Goal: Transaction & Acquisition: Purchase product/service

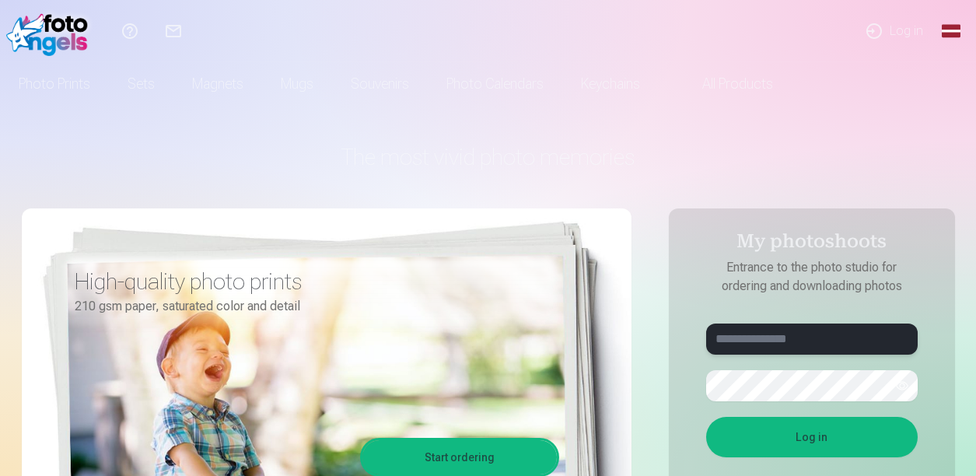
click at [733, 346] on input "text" at bounding box center [812, 339] width 212 height 31
click at [706, 417] on button "Log in" at bounding box center [812, 437] width 212 height 40
click at [906, 383] on button "button" at bounding box center [902, 386] width 30 height 30
click at [799, 446] on button "Log in" at bounding box center [812, 437] width 212 height 40
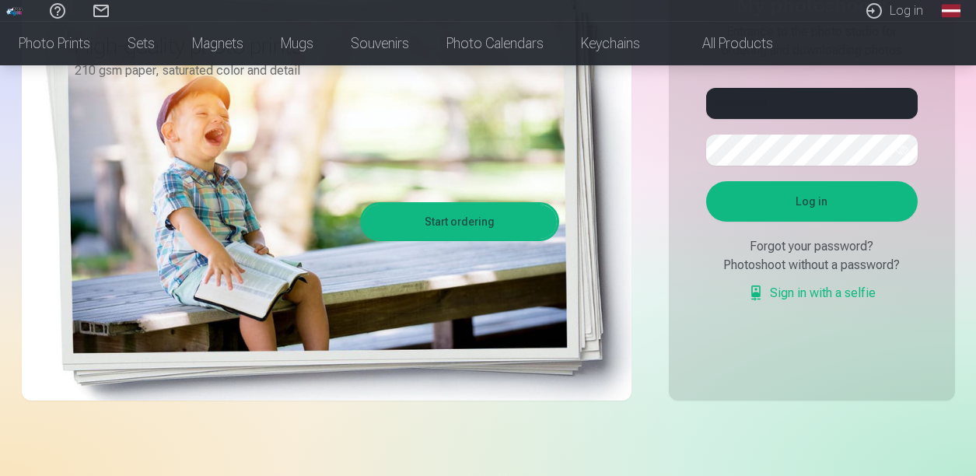
scroll to position [241, 0]
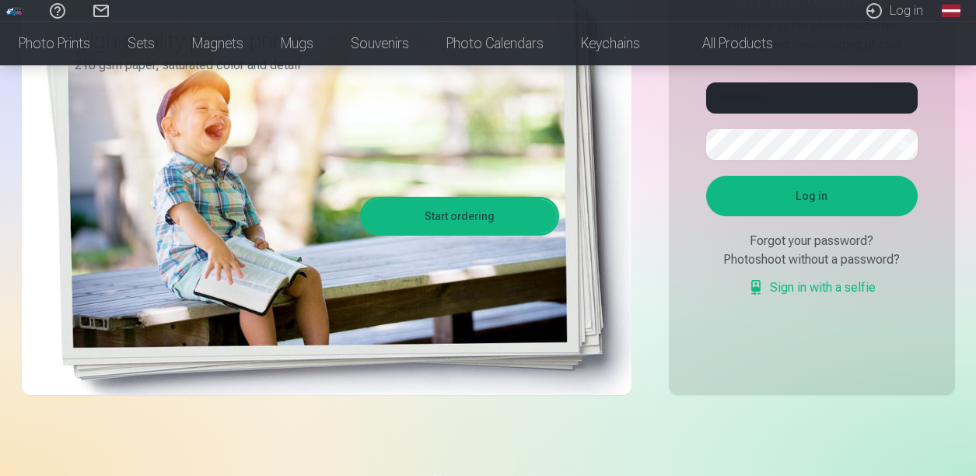
click at [840, 206] on button "Log in" at bounding box center [812, 196] width 212 height 40
click at [725, 95] on input "**********" at bounding box center [812, 97] width 212 height 31
type input "**********"
click at [772, 200] on button "Log in" at bounding box center [812, 196] width 212 height 40
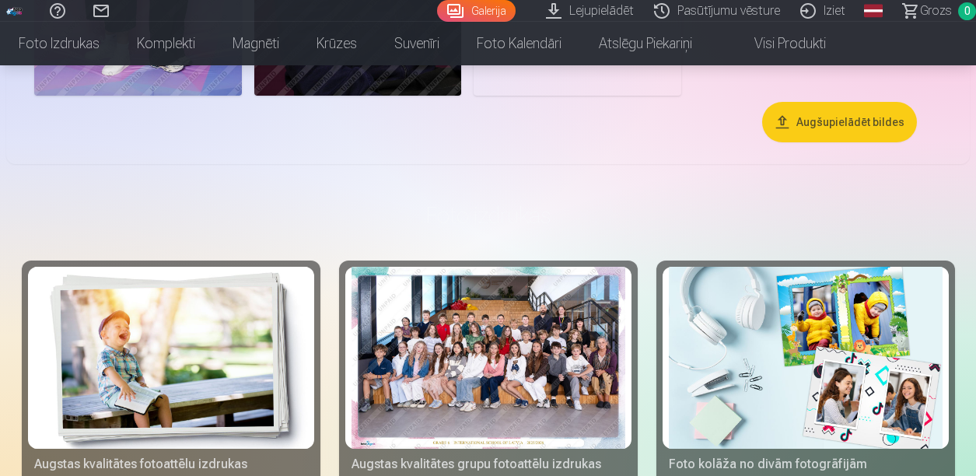
scroll to position [1034, 0]
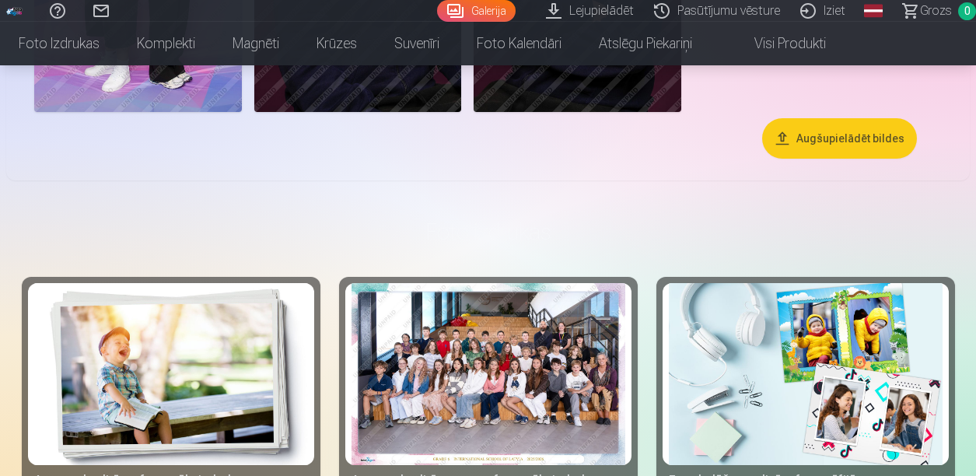
click at [478, 382] on div at bounding box center [489, 374] width 274 height 183
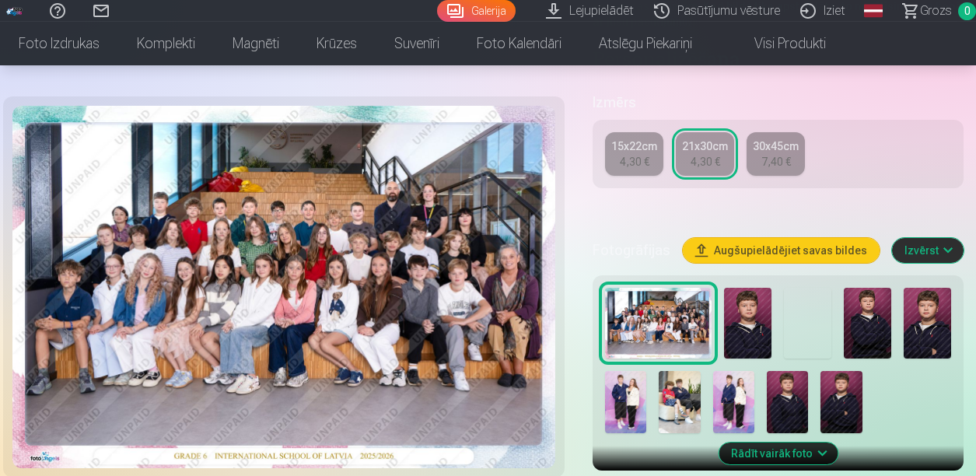
scroll to position [403, 0]
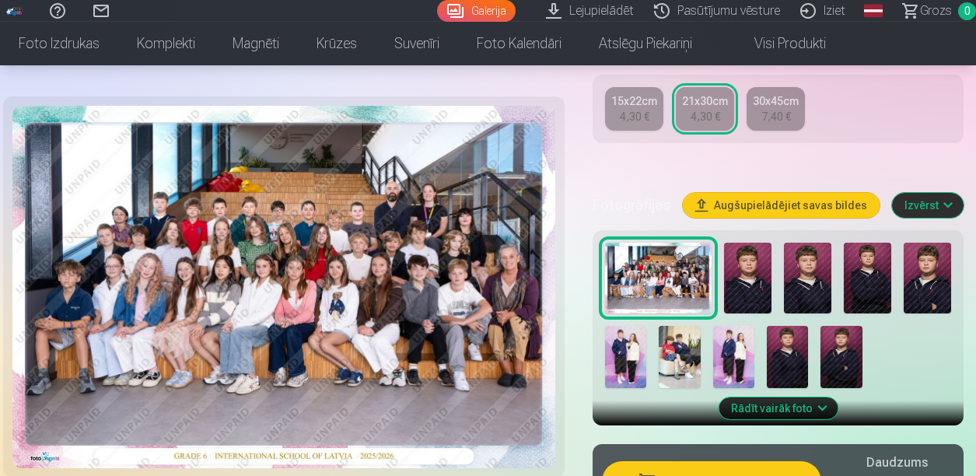
click at [777, 248] on div at bounding box center [778, 315] width 359 height 159
click at [856, 310] on img at bounding box center [867, 278] width 47 height 71
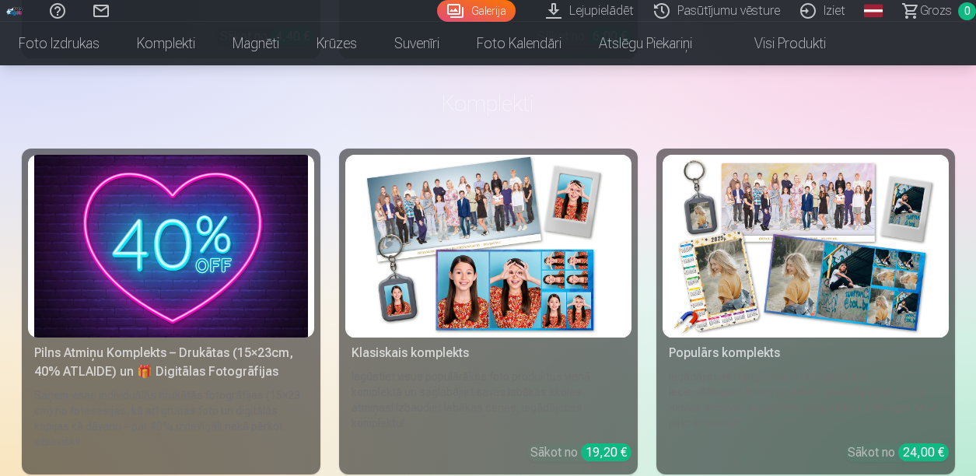
scroll to position [1864, 0]
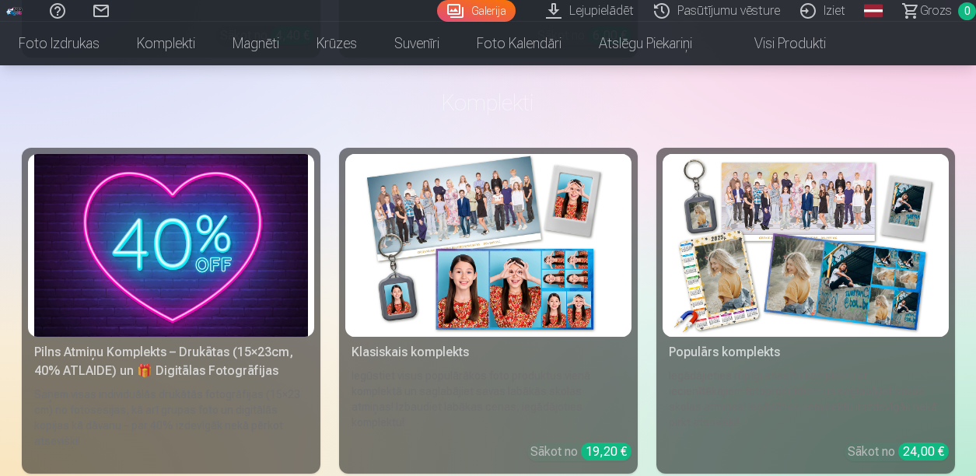
click at [439, 285] on img at bounding box center [489, 245] width 274 height 183
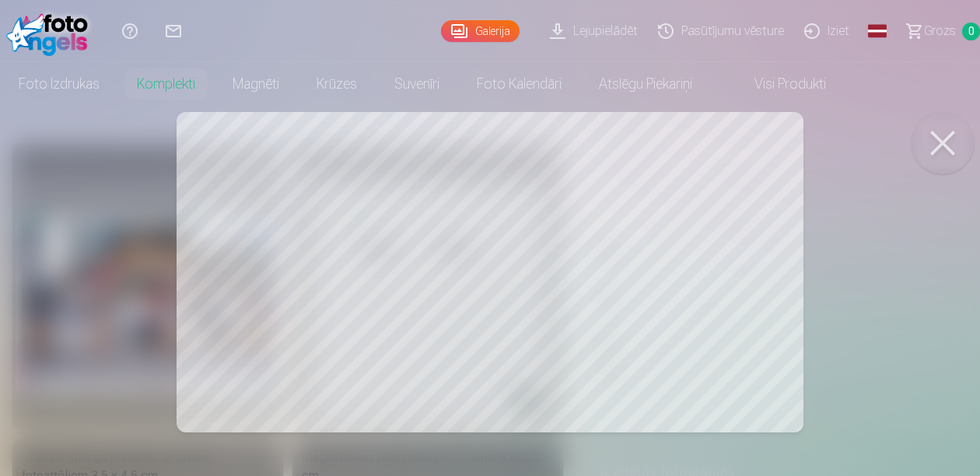
click at [231, 293] on div at bounding box center [490, 238] width 980 height 476
click at [804, 86] on link "Visi produkti" at bounding box center [778, 84] width 134 height 44
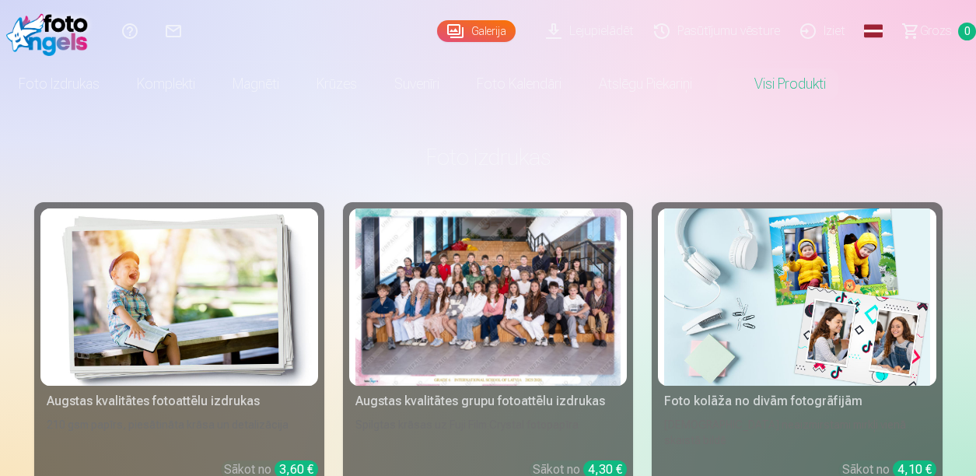
click at [378, 302] on div at bounding box center [487, 296] width 265 height 177
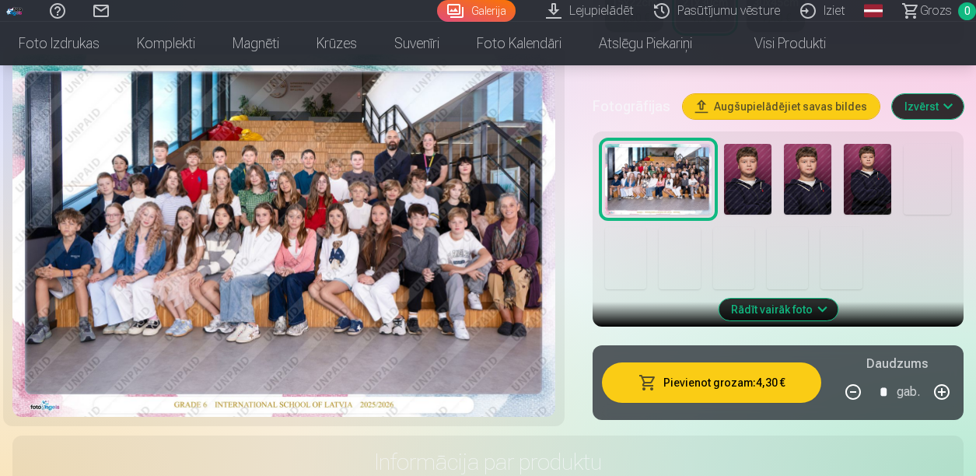
scroll to position [499, 0]
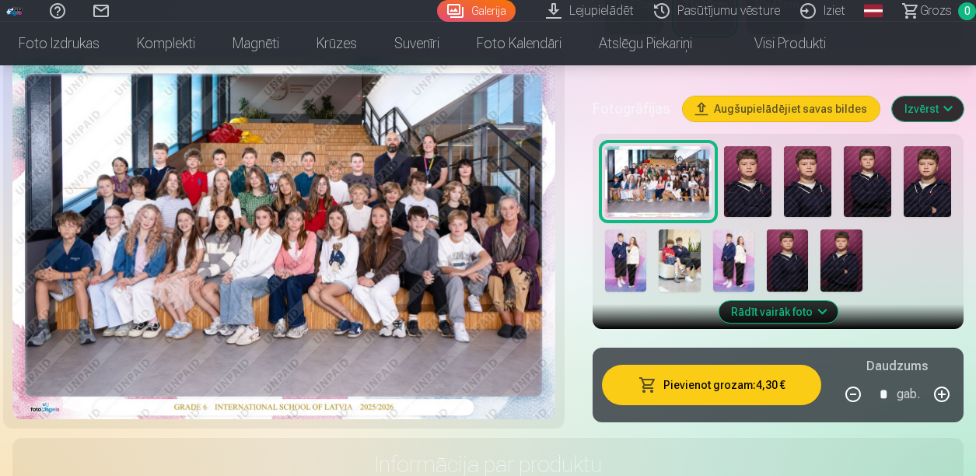
click at [761, 179] on img at bounding box center [747, 181] width 47 height 71
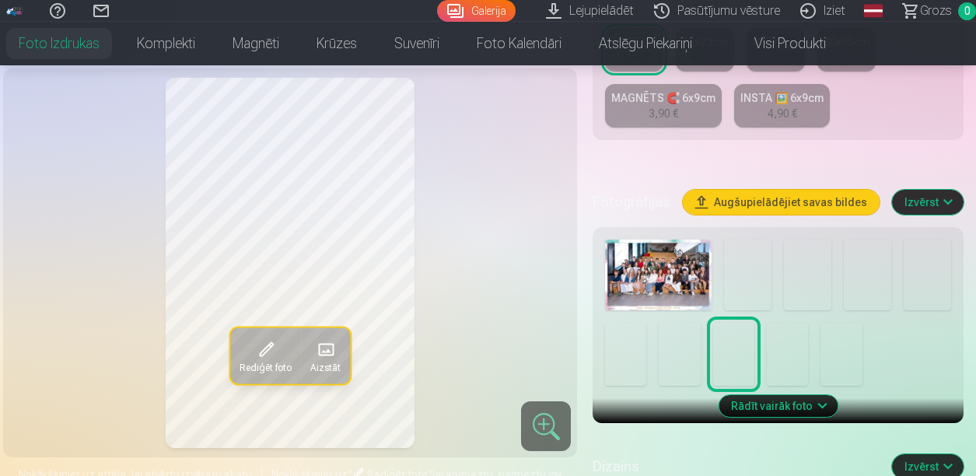
scroll to position [422, 0]
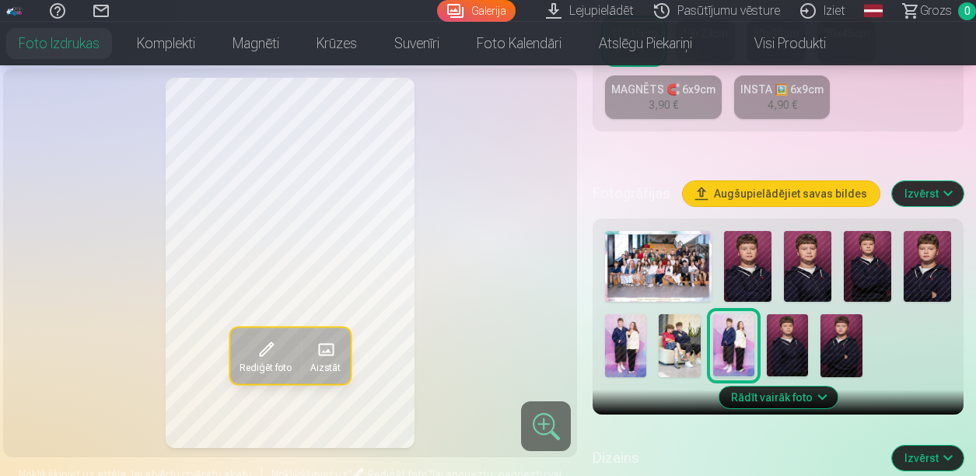
click at [728, 344] on img at bounding box center [733, 345] width 41 height 62
click at [627, 339] on img at bounding box center [625, 345] width 41 height 62
